Goal: Task Accomplishment & Management: Manage account settings

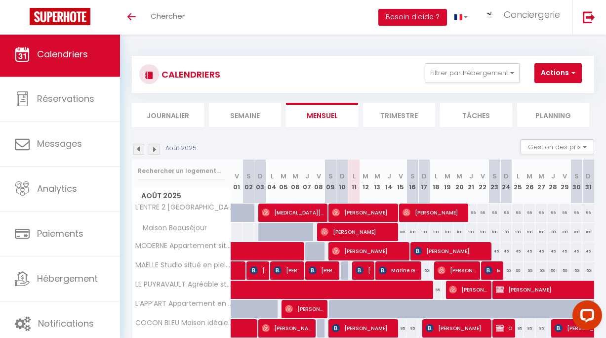
click at [231, 118] on li "Semaine" at bounding box center [245, 115] width 72 height 24
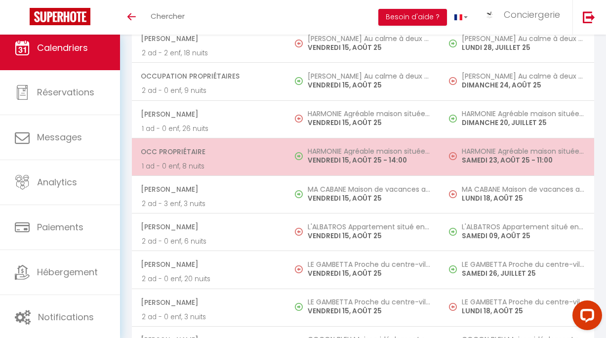
scroll to position [1786, 0]
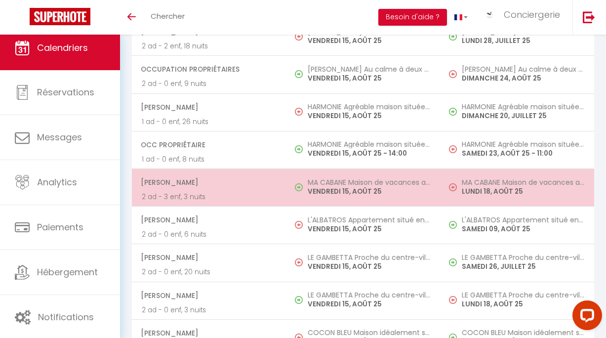
click at [190, 192] on span "[PERSON_NAME]" at bounding box center [208, 182] width 135 height 19
select select "OK"
select select "KO"
select select "0"
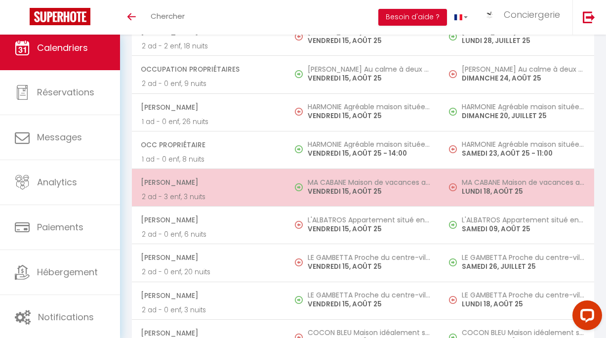
select select "1"
select select
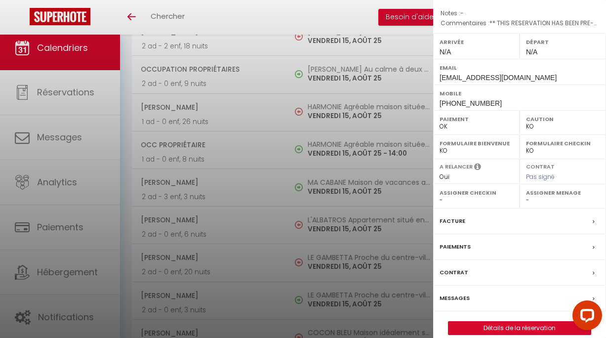
scroll to position [129, 0]
click at [455, 241] on div "Paiements" at bounding box center [519, 248] width 173 height 26
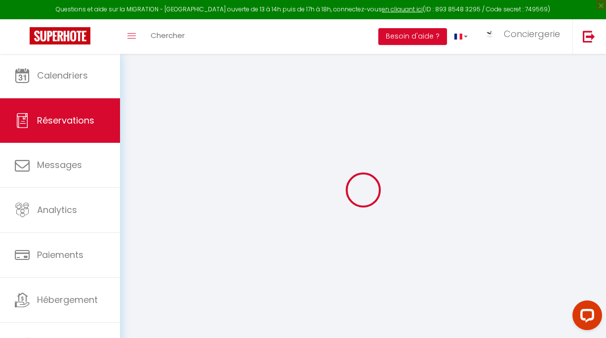
select select
checkbox input "false"
select select
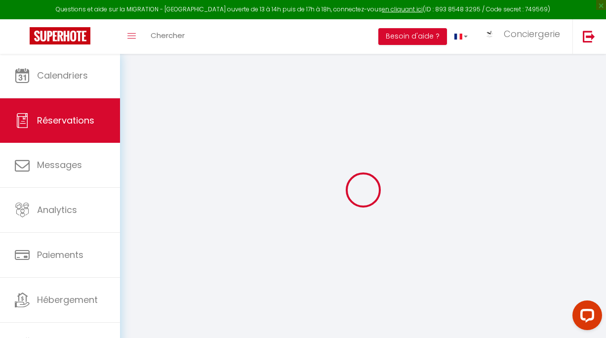
checkbox input "false"
type \?0 "** THIS RESERVATION HAS BEEN PRE-PAID ** Reservation has a cancellation grace p…"
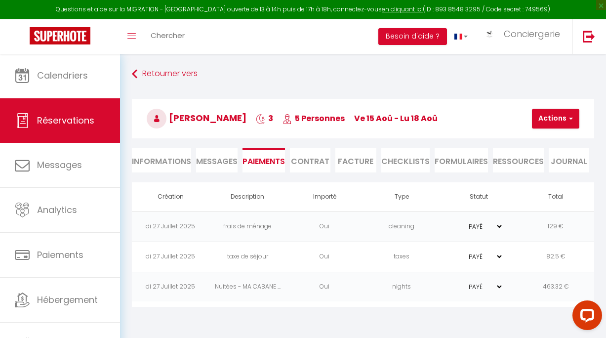
click at [221, 159] on span "Messages" at bounding box center [216, 161] width 41 height 11
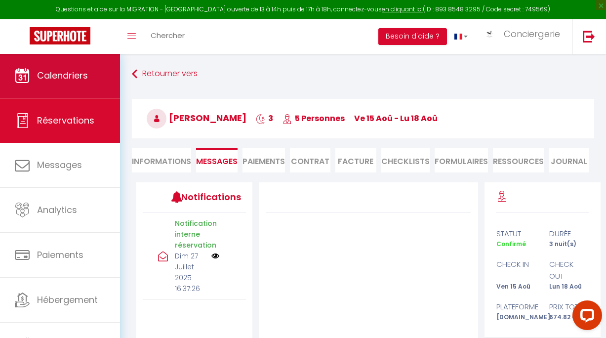
click at [58, 95] on link "Calendriers" at bounding box center [60, 75] width 120 height 44
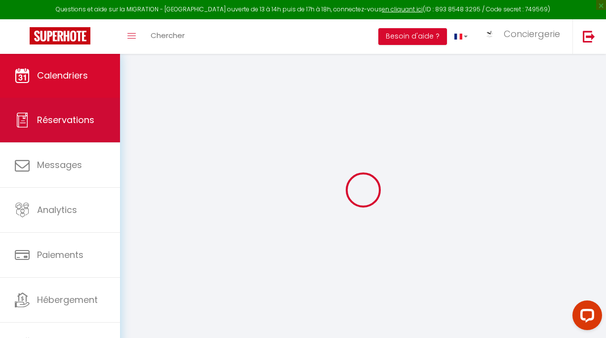
click at [63, 125] on span "Réservations" at bounding box center [65, 120] width 57 height 12
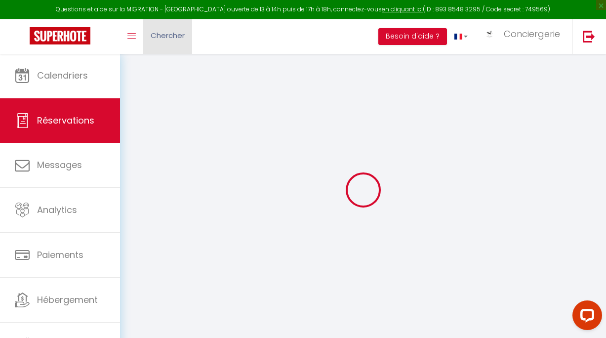
click at [164, 47] on link "Chercher" at bounding box center [167, 36] width 49 height 35
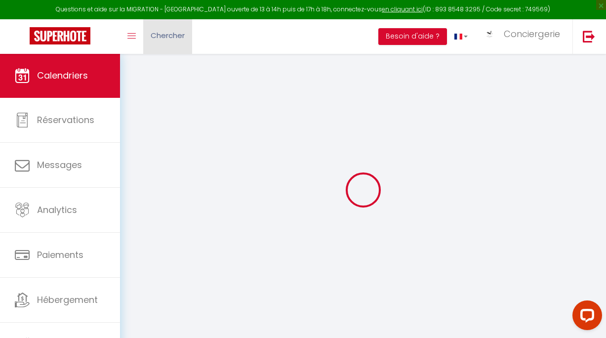
click at [164, 47] on link "Chercher" at bounding box center [167, 36] width 49 height 35
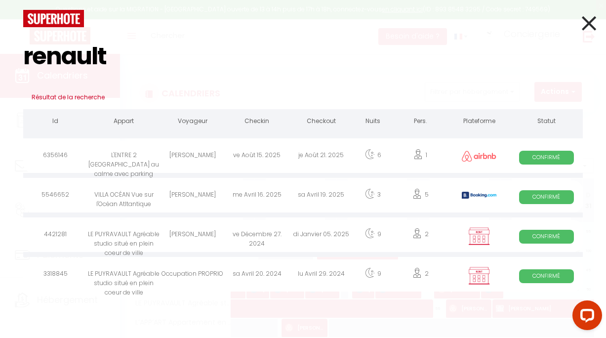
type input "renault"
click at [185, 155] on div "[PERSON_NAME]" at bounding box center [192, 157] width 64 height 32
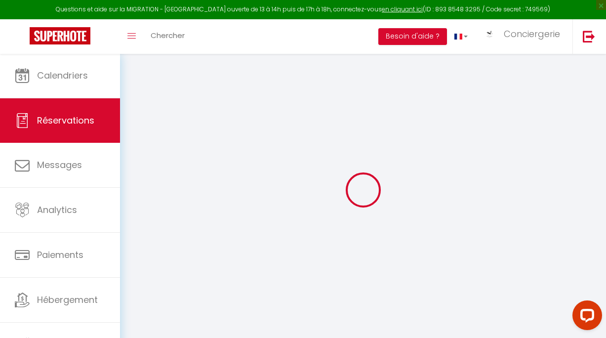
select select
checkbox input "false"
select select
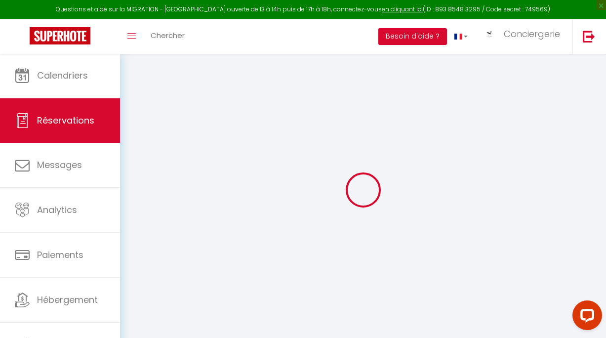
select select
checkbox input "false"
select select
checkbox input "false"
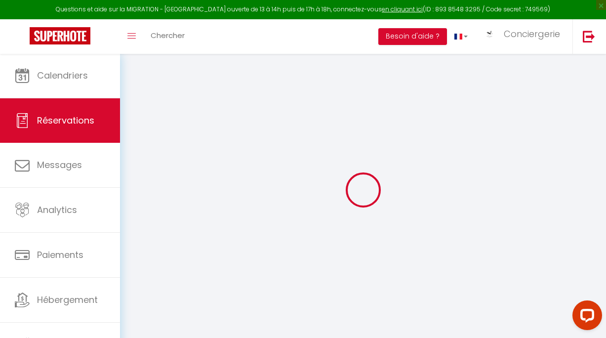
select select
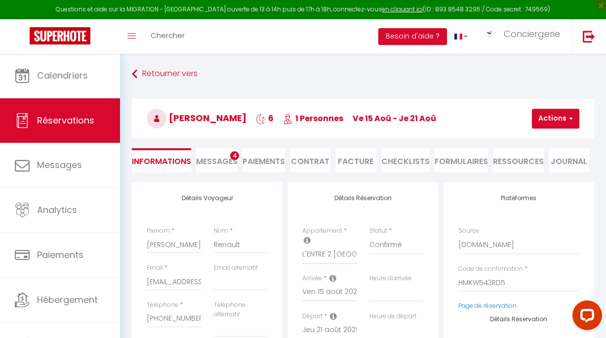
click at [221, 155] on li "Messages 4" at bounding box center [216, 160] width 41 height 24
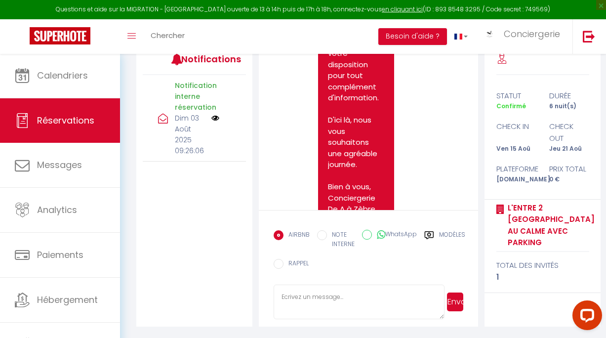
scroll to position [137, 0]
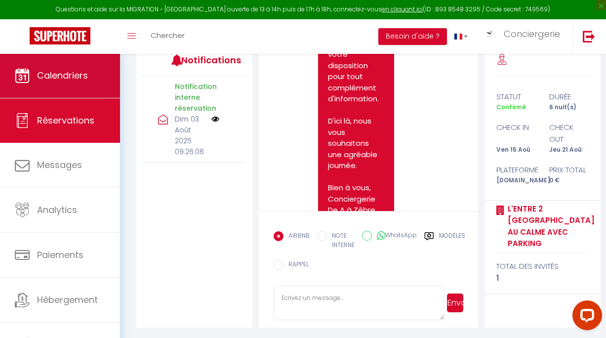
click at [81, 73] on span "Calendriers" at bounding box center [62, 75] width 51 height 12
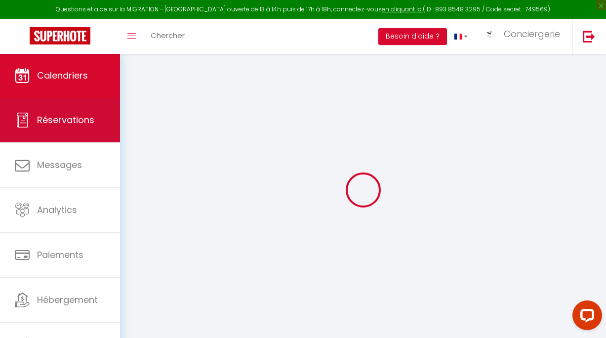
click at [88, 126] on span "Réservations" at bounding box center [65, 120] width 57 height 12
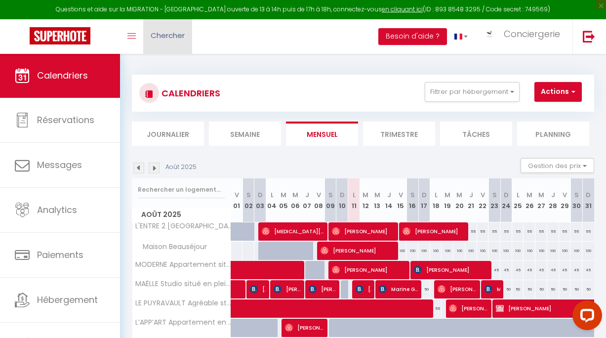
click at [182, 33] on span "Chercher" at bounding box center [168, 35] width 34 height 10
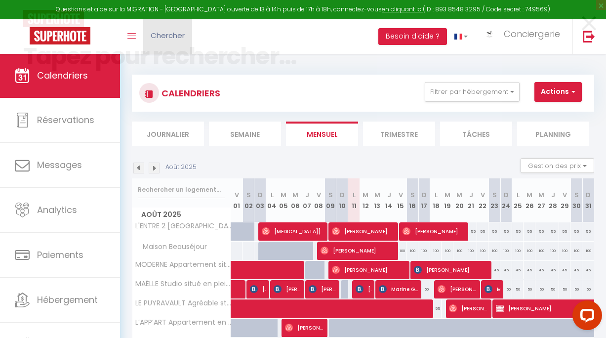
scroll to position [141, 0]
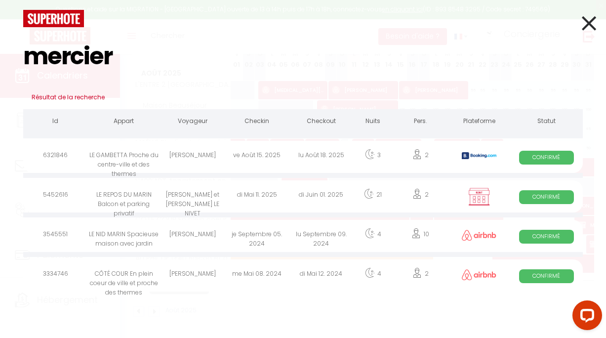
type input "mercier"
click at [197, 154] on div "[PERSON_NAME]" at bounding box center [192, 157] width 64 height 32
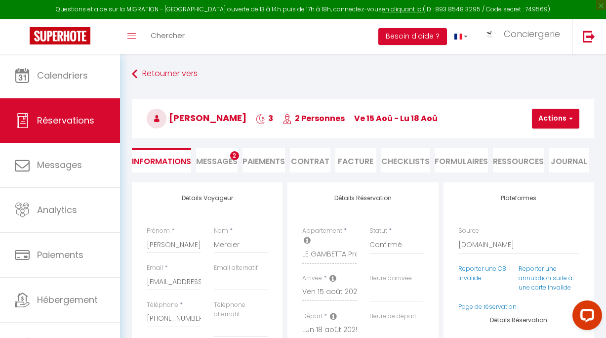
select select
checkbox input "false"
select select
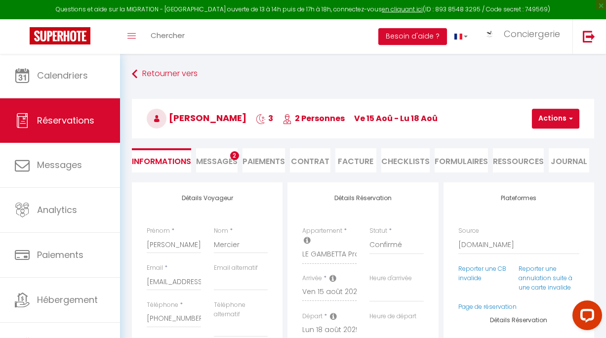
checkbox input "false"
type textarea "** THIS RESERVATION HAS BEEN PRE-PAID ** BOOKING NOTE : Payment charge is EUR 5…"
type input "86"
type input "8.7"
select select
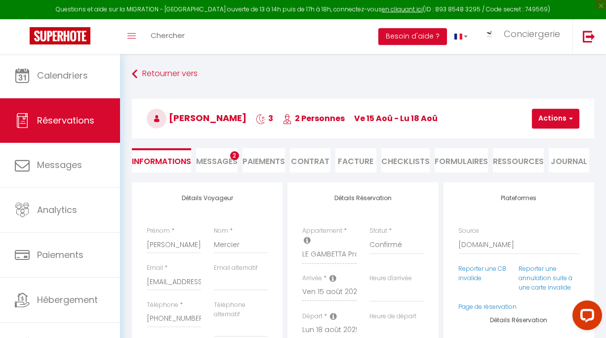
select select
checkbox input "false"
select select
click at [222, 161] on span "Messages" at bounding box center [216, 161] width 41 height 11
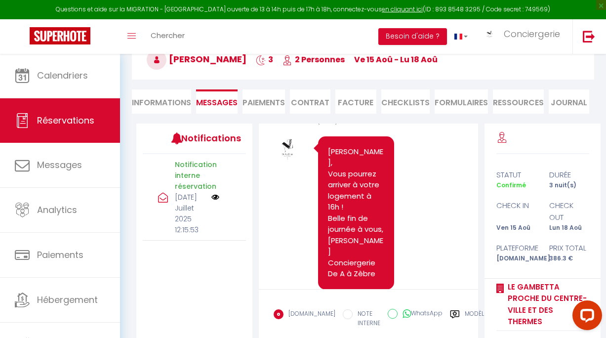
scroll to position [634, 0]
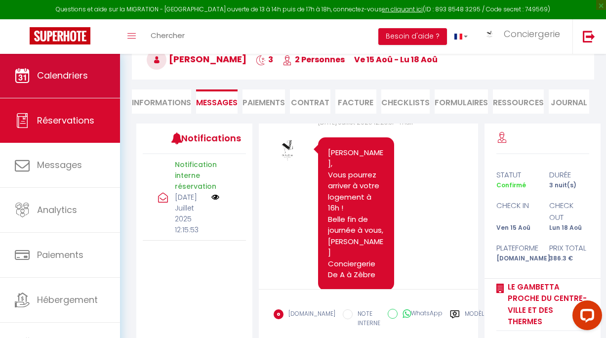
click at [74, 82] on link "Calendriers" at bounding box center [60, 75] width 120 height 44
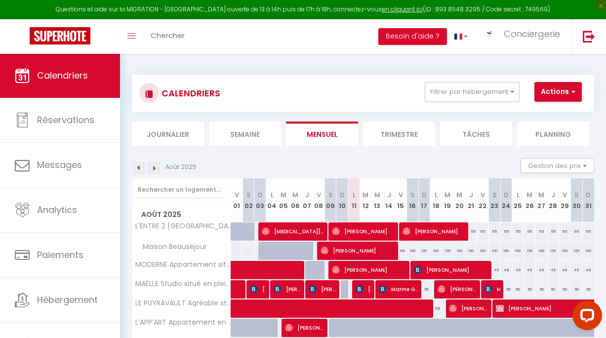
click at [233, 137] on li "Semaine" at bounding box center [245, 133] width 72 height 24
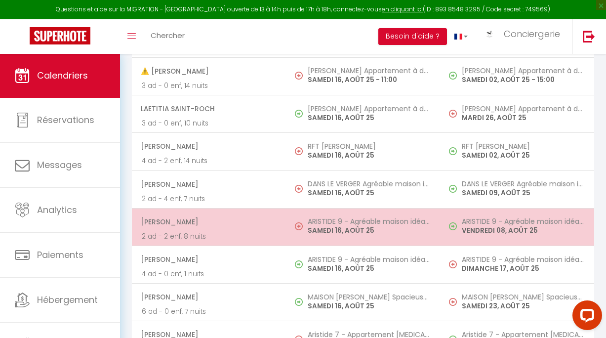
scroll to position [3516, 0]
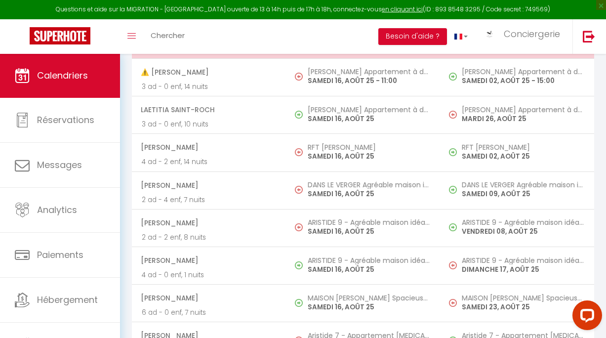
click at [261, 54] on p "1 ad - 2 enf, 7 nuits" at bounding box center [209, 49] width 134 height 10
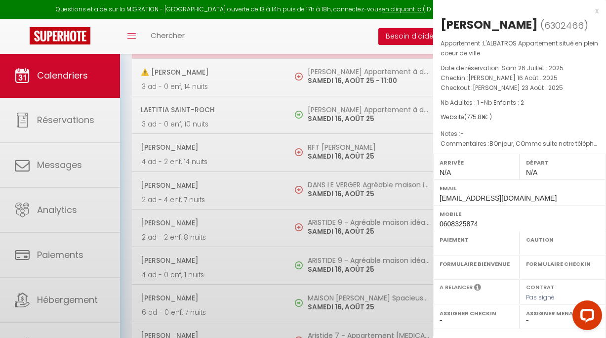
select select "OK"
select select "KO"
select select "0"
select select "1"
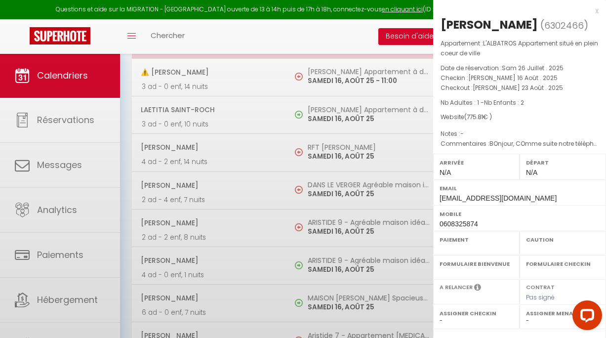
select select
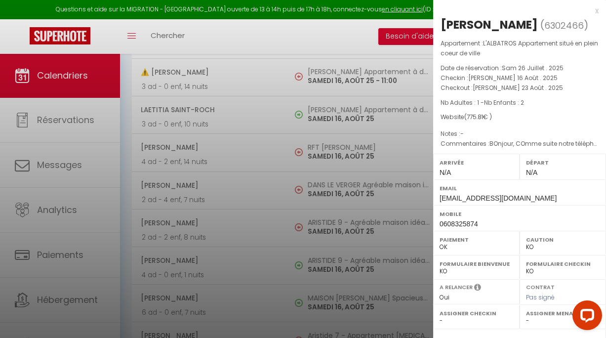
drag, startPoint x: 549, startPoint y: 23, endPoint x: 440, endPoint y: 22, distance: 108.6
click at [440, 23] on h2 "[PERSON_NAME] ( 6302466 )" at bounding box center [519, 25] width 158 height 17
copy div "[PERSON_NAME]"
click at [242, 181] on div at bounding box center [303, 169] width 606 height 338
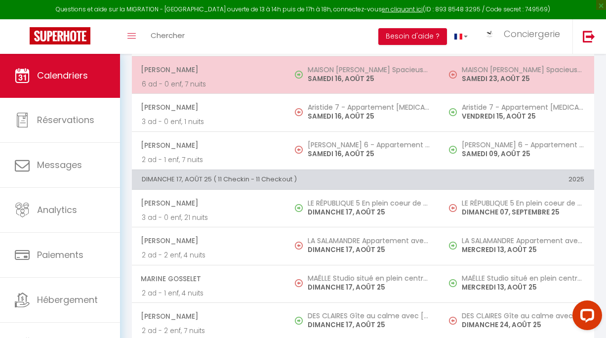
scroll to position [3741, 0]
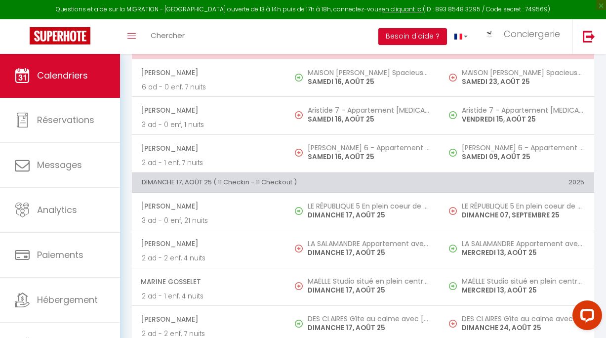
click at [355, 49] on p "SAMEDI 16, AOÛT 25" at bounding box center [369, 44] width 122 height 10
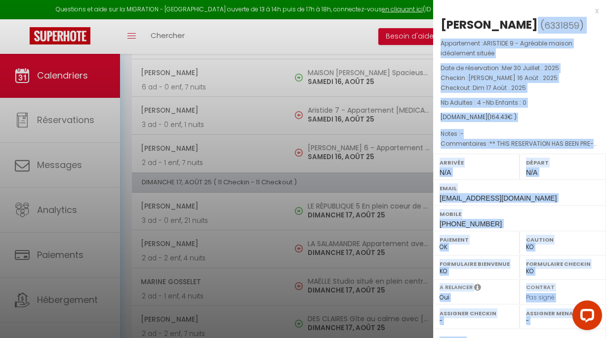
drag, startPoint x: 541, startPoint y: 24, endPoint x: 426, endPoint y: 23, distance: 115.6
click at [543, 25] on span "( 6331859 )" at bounding box center [561, 25] width 43 height 14
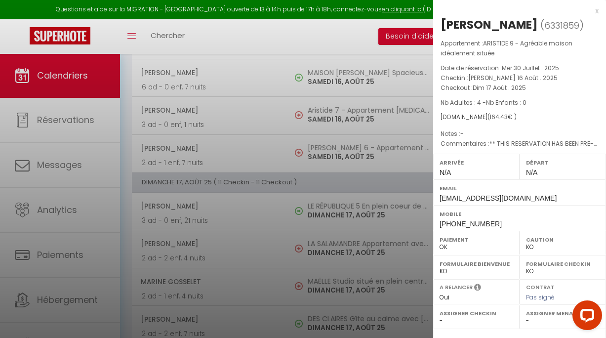
drag, startPoint x: 541, startPoint y: 25, endPoint x: 444, endPoint y: 17, distance: 97.1
click at [444, 17] on h2 "[PERSON_NAME] ( 6331859 )" at bounding box center [519, 25] width 158 height 17
copy div "[PERSON_NAME]"
click at [195, 255] on div at bounding box center [303, 169] width 606 height 338
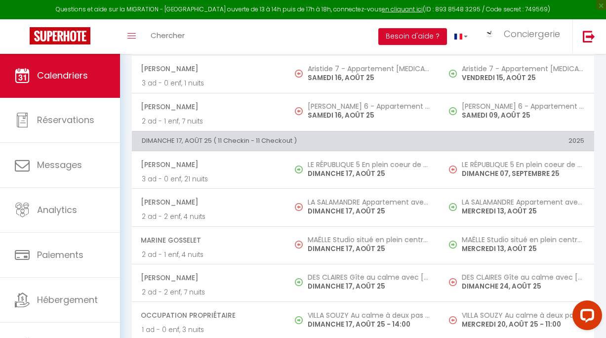
scroll to position [3783, 0]
click at [253, 50] on p "6 ad - 0 enf, 7 nuits" at bounding box center [209, 45] width 134 height 10
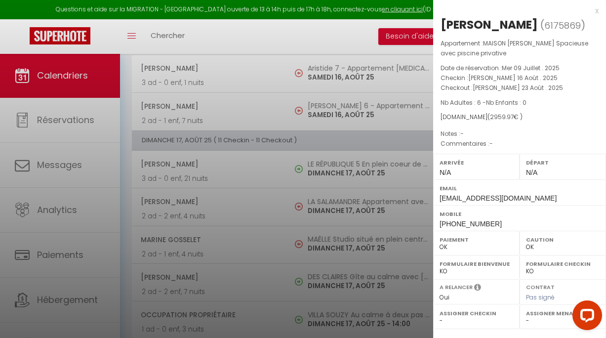
drag, startPoint x: 521, startPoint y: 24, endPoint x: 437, endPoint y: 23, distance: 84.4
click at [437, 23] on div "[PERSON_NAME] ( 6175869 ) Appartement : MAISON [PERSON_NAME] Spacieuse avec pis…" at bounding box center [519, 236] width 173 height 438
copy div "[PERSON_NAME]"
click at [284, 143] on div at bounding box center [303, 169] width 606 height 338
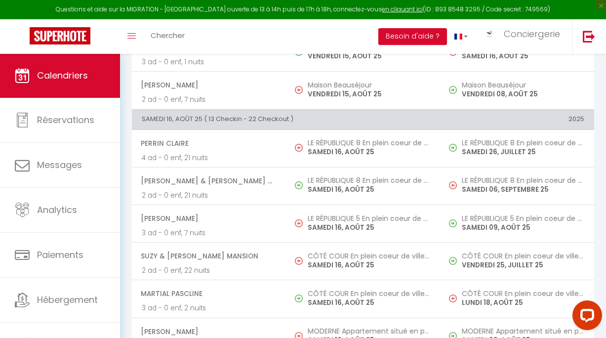
scroll to position [2475, 0]
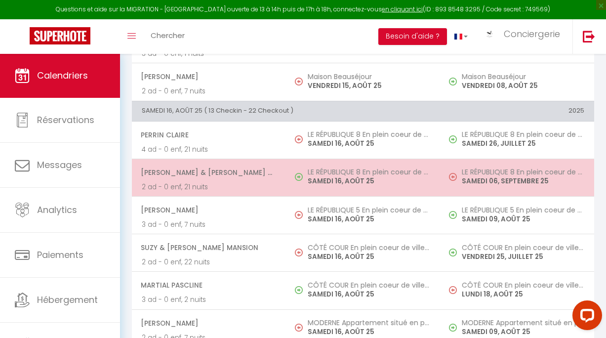
click at [257, 182] on span "[PERSON_NAME] & [PERSON_NAME] & [PERSON_NAME]" at bounding box center [208, 172] width 135 height 19
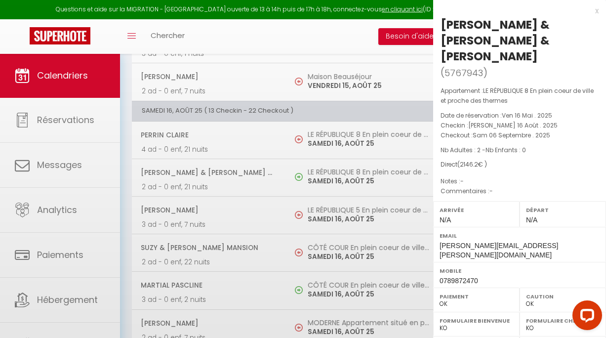
select select "KO"
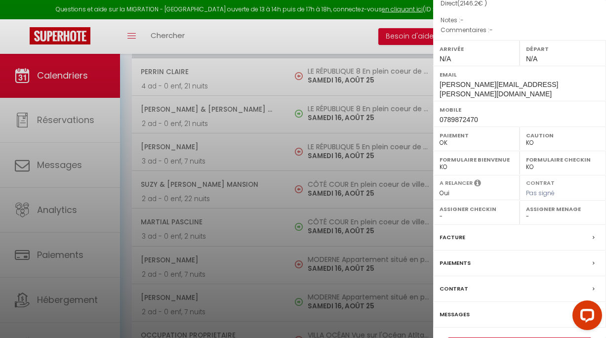
scroll to position [2608, 0]
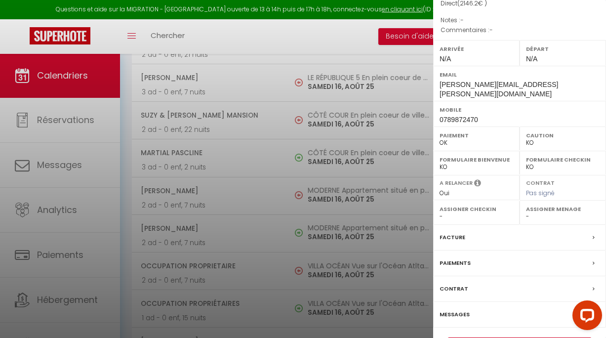
click at [453, 258] on label "Paiements" at bounding box center [454, 263] width 31 height 10
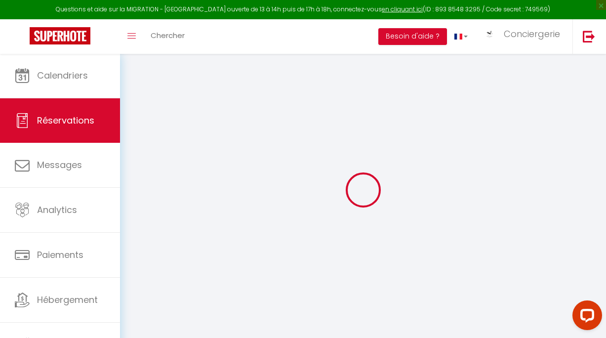
select select
checkbox input "false"
select select
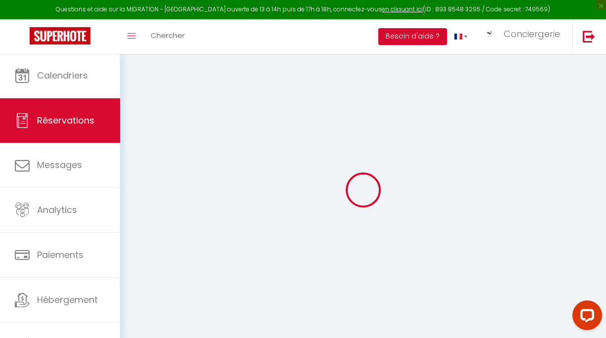
checkbox input "false"
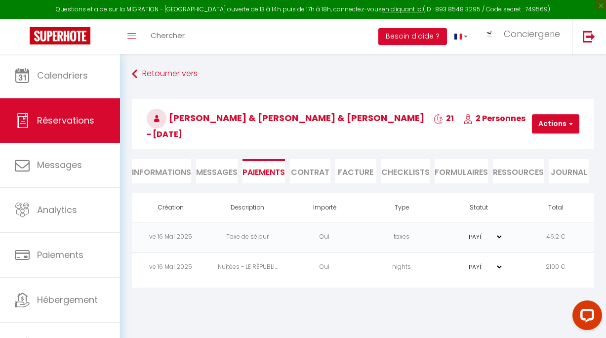
click at [205, 166] on span "Messages" at bounding box center [216, 171] width 41 height 11
